Goal: Browse casually: Explore the website without a specific task or goal

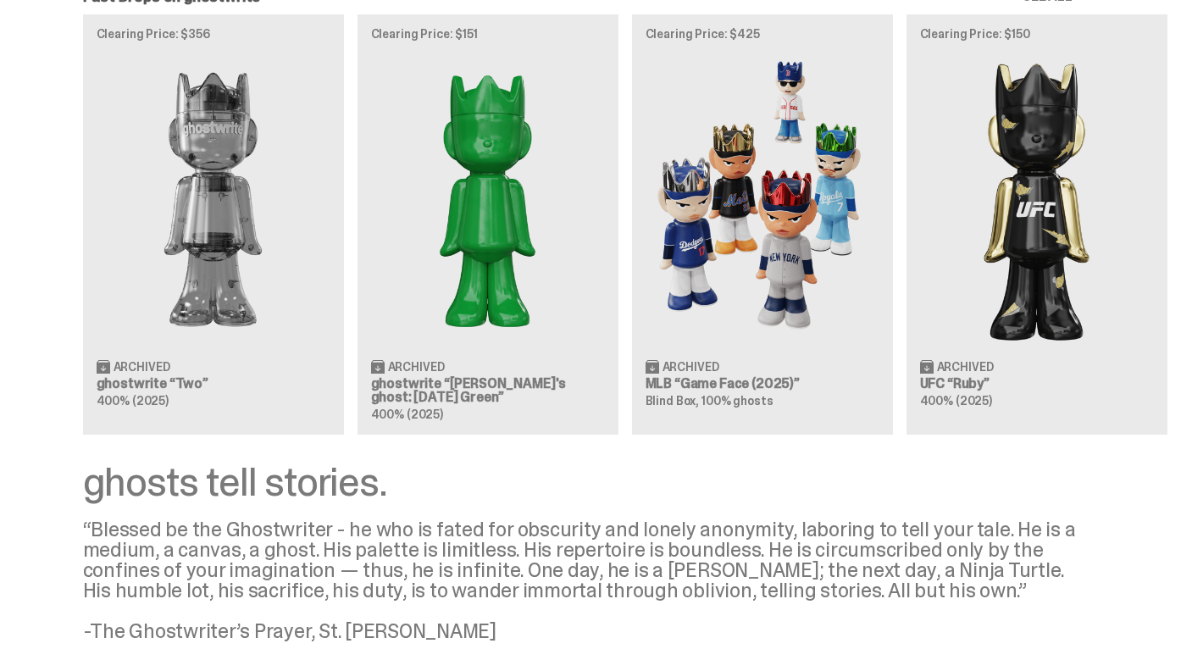
scroll to position [1977, 0]
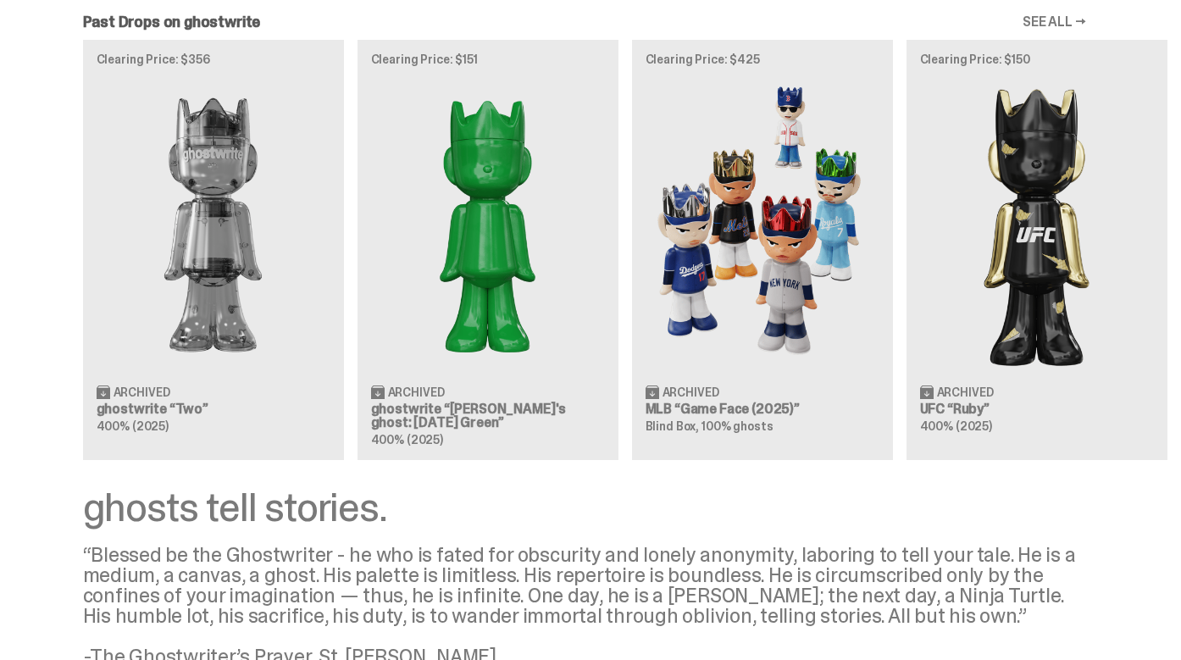
click at [445, 341] on div "Clearing Price: $356 Archived ghostwrite “Two” 400% (2025) Clearing Price: $151…" at bounding box center [584, 250] width 1168 height 420
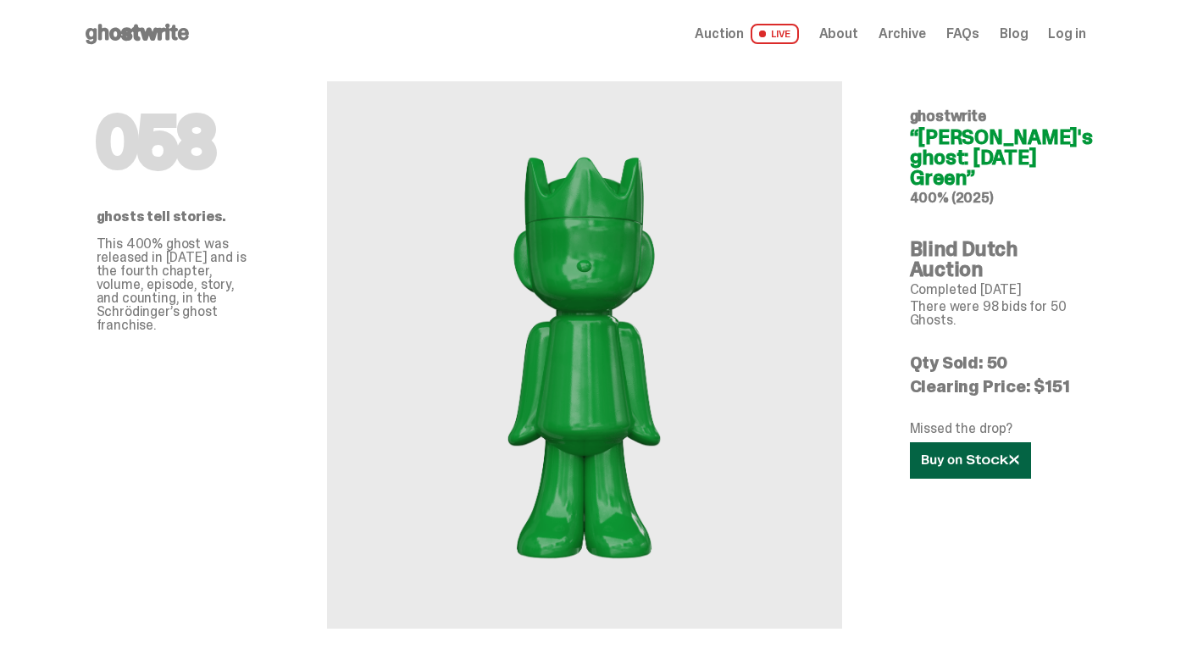
click at [979, 463] on use at bounding box center [969, 460] width 97 height 12
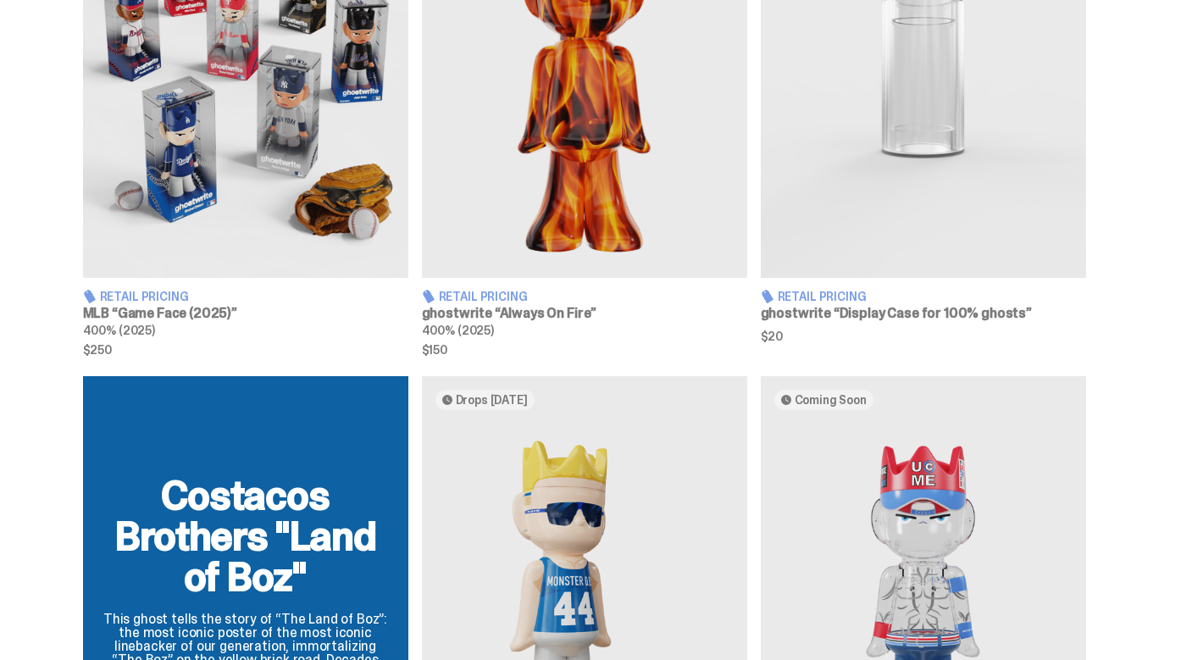
scroll to position [1124, 0]
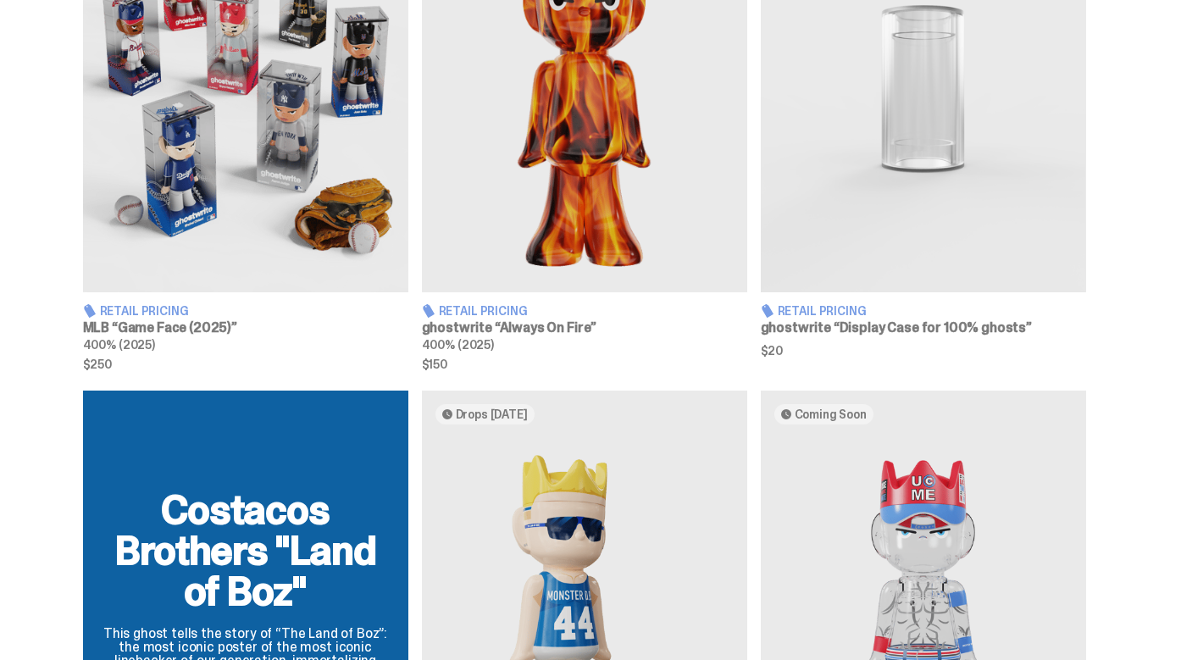
click at [554, 172] on img at bounding box center [584, 89] width 325 height 406
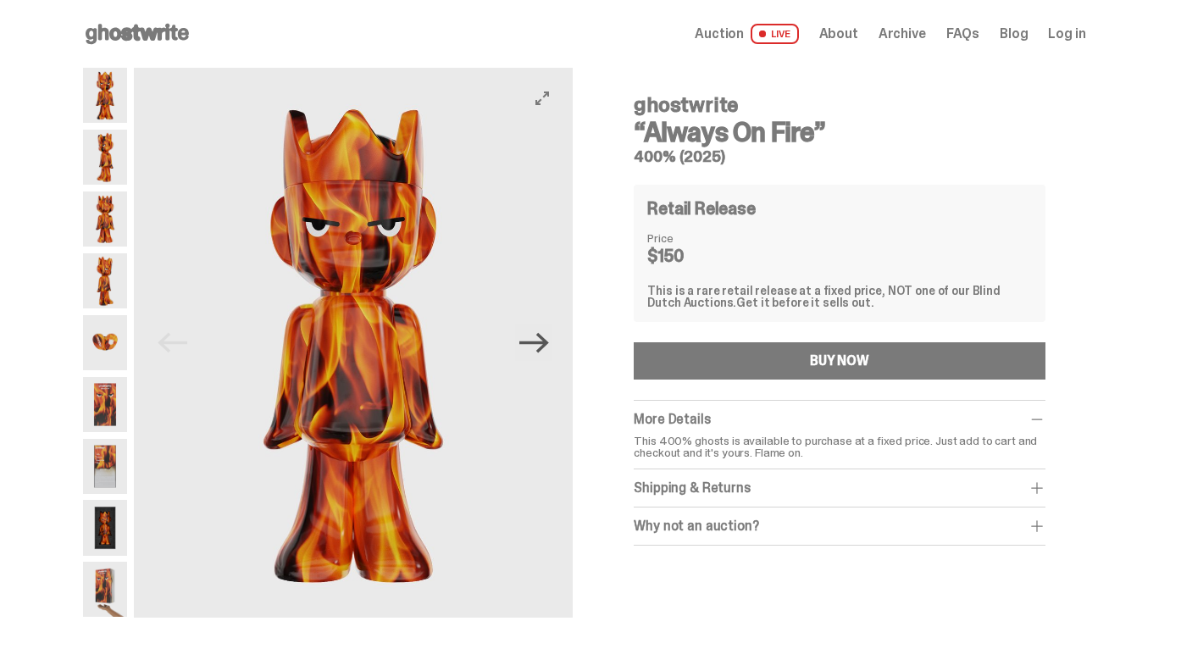
click at [533, 346] on icon "Next" at bounding box center [534, 343] width 30 height 30
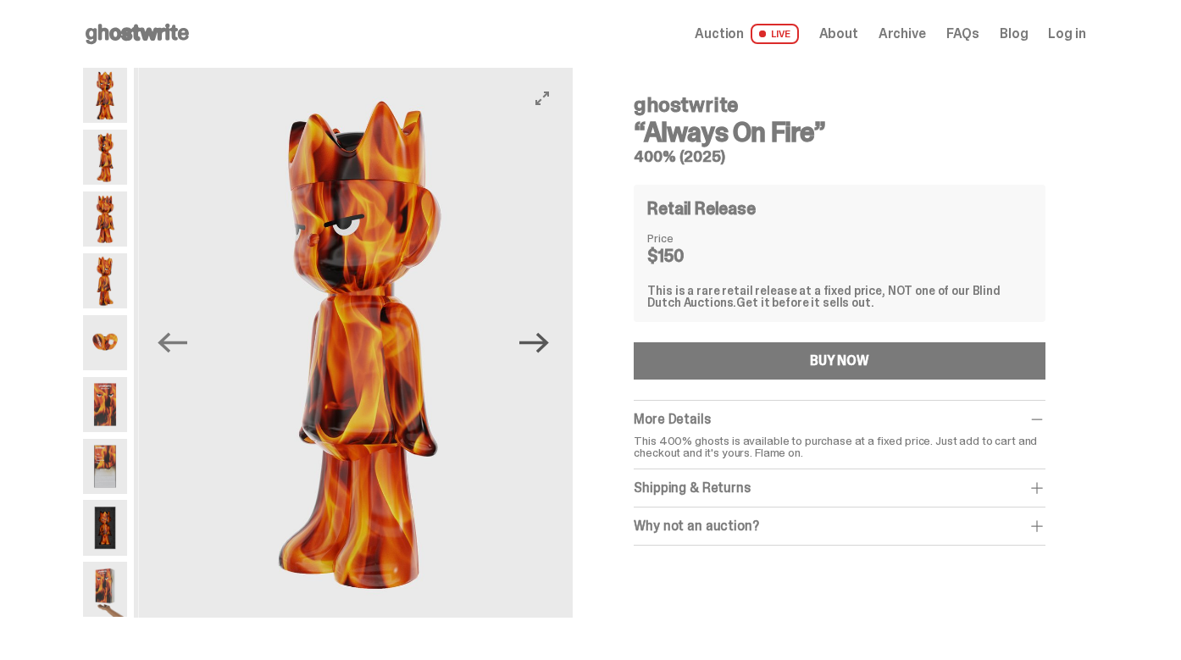
click at [533, 346] on icon "Next" at bounding box center [534, 343] width 30 height 30
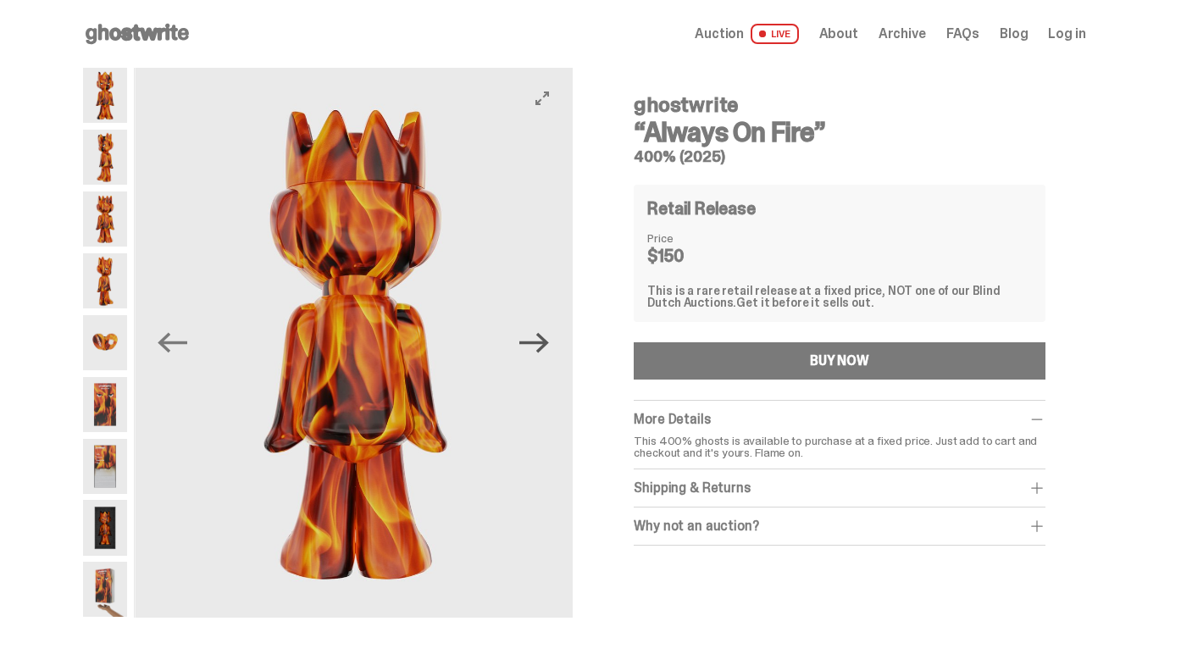
click at [533, 346] on icon "Next" at bounding box center [534, 343] width 30 height 30
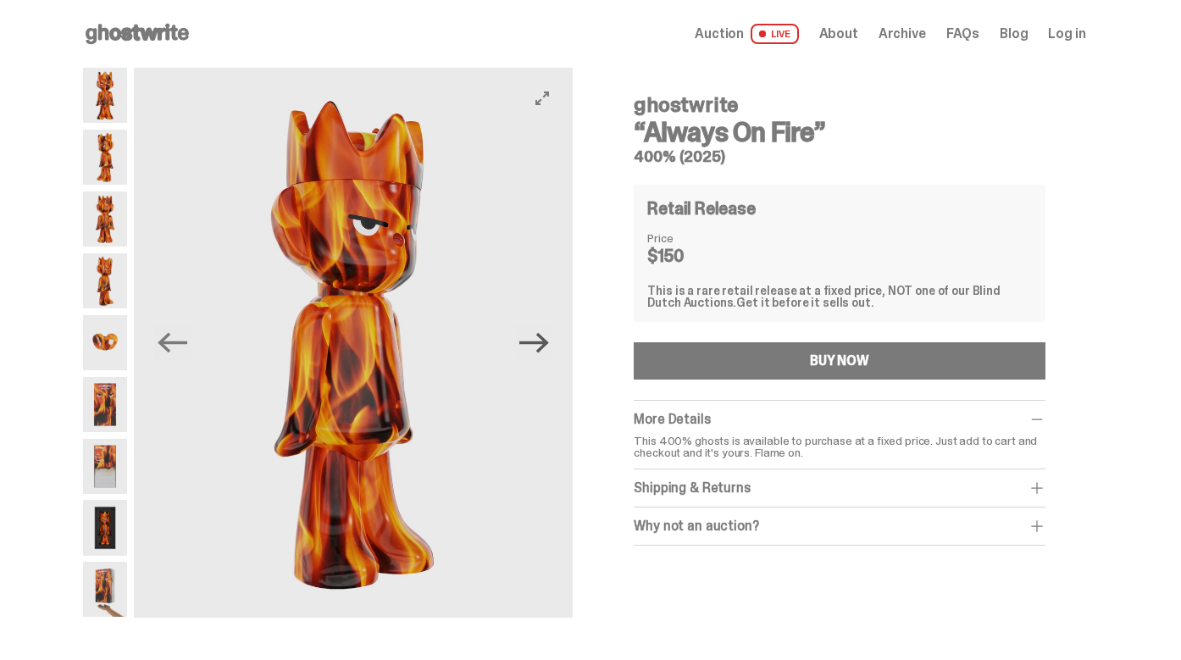
click at [533, 346] on icon "Next" at bounding box center [534, 343] width 30 height 30
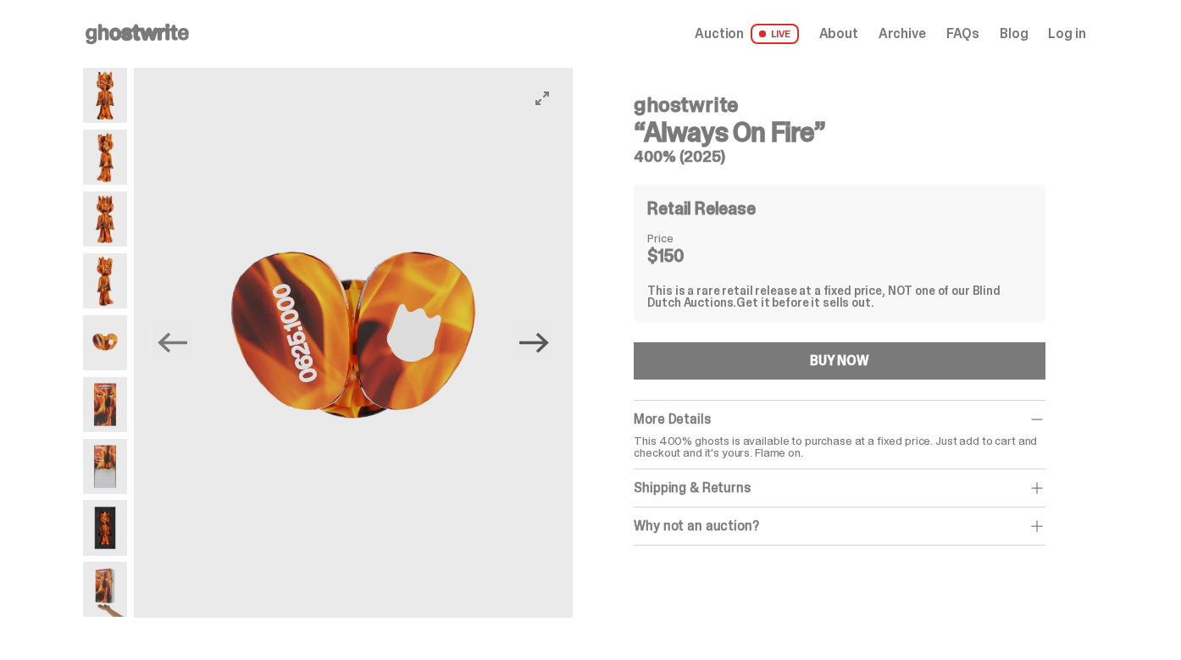
click at [533, 346] on icon "Next" at bounding box center [534, 343] width 30 height 30
